Goal: Find specific page/section: Find specific page/section

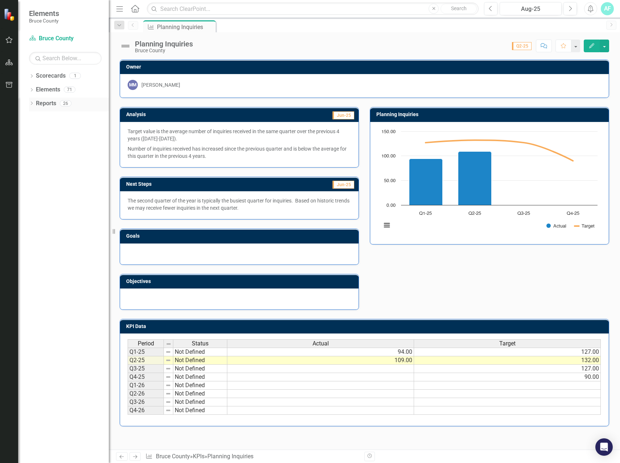
click at [34, 104] on icon "Dropdown" at bounding box center [31, 104] width 5 height 4
click at [36, 142] on icon "Dropdown" at bounding box center [34, 144] width 5 height 4
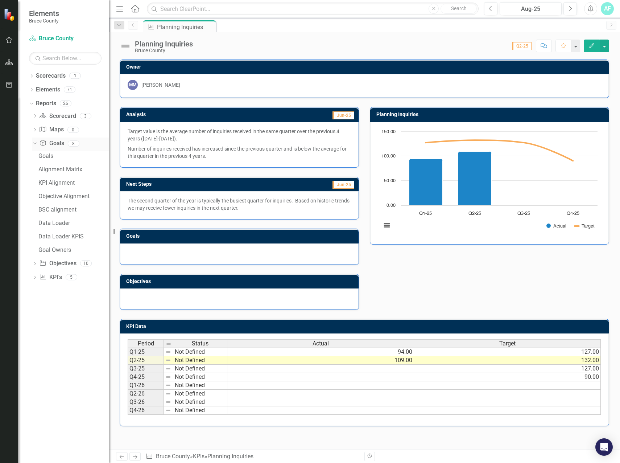
click at [36, 142] on icon at bounding box center [34, 143] width 3 height 2
click at [36, 157] on icon at bounding box center [35, 157] width 2 height 3
click at [36, 157] on icon "Dropdown" at bounding box center [34, 156] width 4 height 5
click at [36, 167] on div "Dropdown KPI KPI's 5" at bounding box center [70, 172] width 76 height 14
click at [38, 172] on div "Dropdown KPI KPI's 5" at bounding box center [70, 172] width 76 height 14
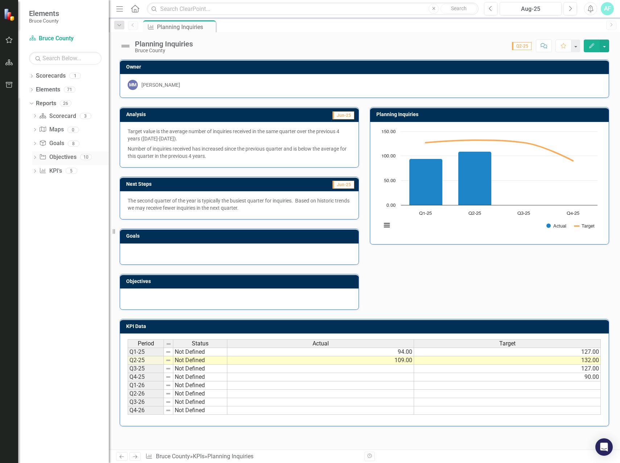
click at [38, 159] on div "Dropdown Objective Objectives 10" at bounding box center [70, 158] width 76 height 14
click at [34, 158] on icon "Dropdown" at bounding box center [34, 158] width 5 height 4
click at [74, 171] on div "Objectives" at bounding box center [73, 169] width 70 height 7
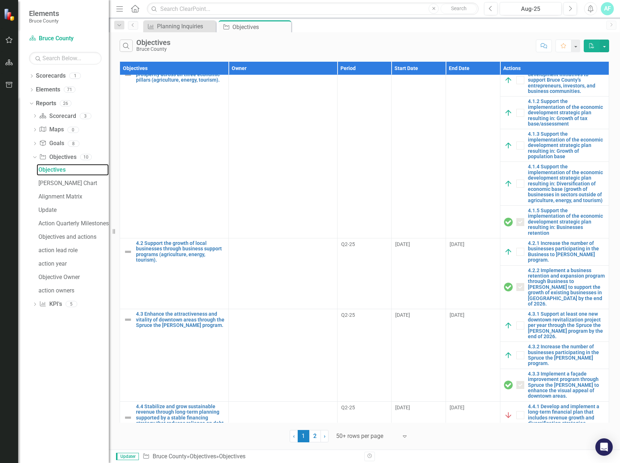
scroll to position [798, 0]
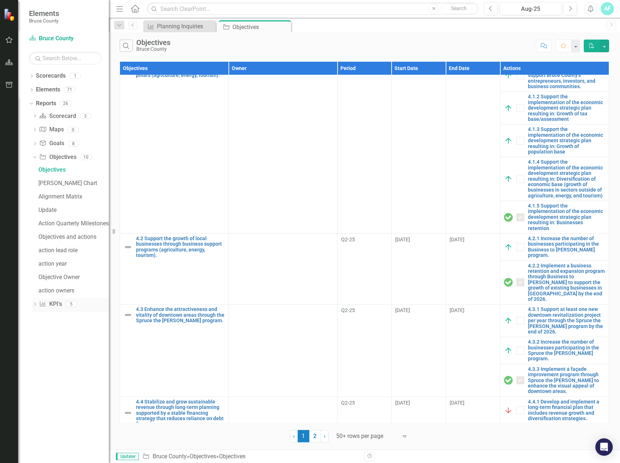
click at [35, 306] on icon "Dropdown" at bounding box center [34, 305] width 5 height 4
click at [51, 183] on div "KPIs" at bounding box center [73, 183] width 70 height 7
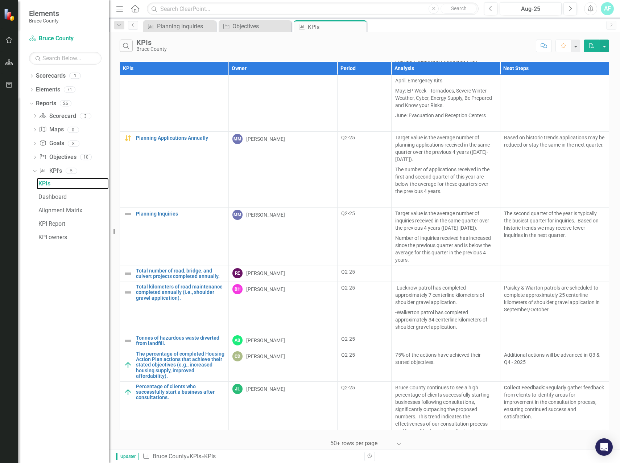
scroll to position [725, 0]
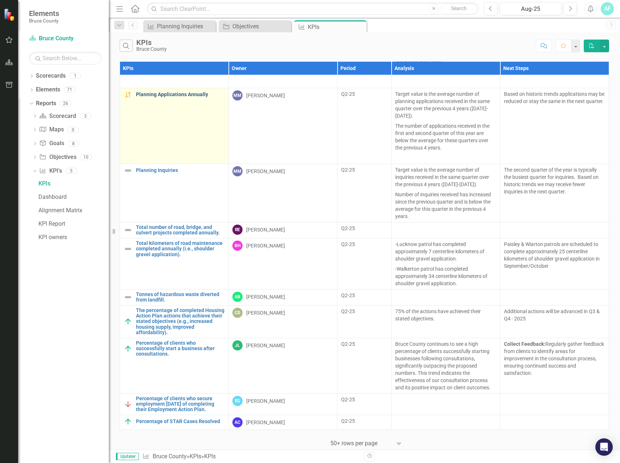
click at [191, 97] on link "Planning Applications Annually" at bounding box center [180, 94] width 89 height 5
